Goal: Find specific page/section: Find specific page/section

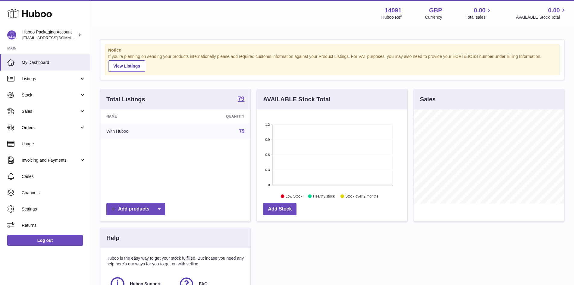
scroll to position [94, 150]
click at [81, 76] on link "Listings" at bounding box center [45, 79] width 90 height 16
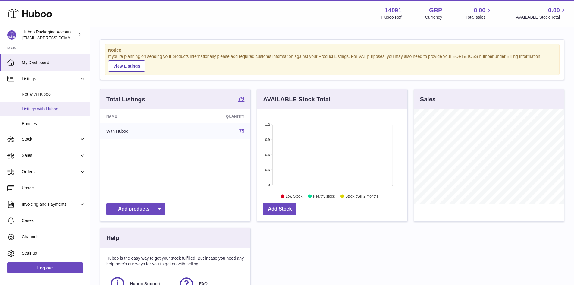
click at [64, 108] on span "Listings with Huboo" at bounding box center [54, 109] width 64 height 6
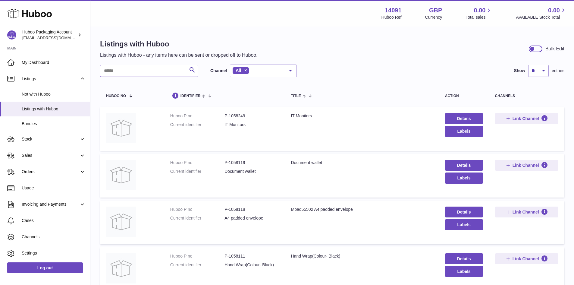
click at [154, 68] on input "text" at bounding box center [149, 71] width 98 height 12
type input "******"
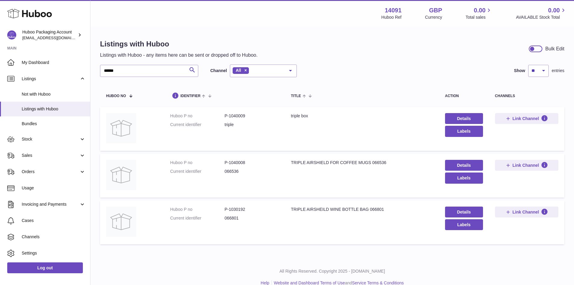
click at [235, 209] on dd "P-1030192" at bounding box center [252, 209] width 54 height 6
copy dd "1030192"
